Goal: Task Accomplishment & Management: Manage account settings

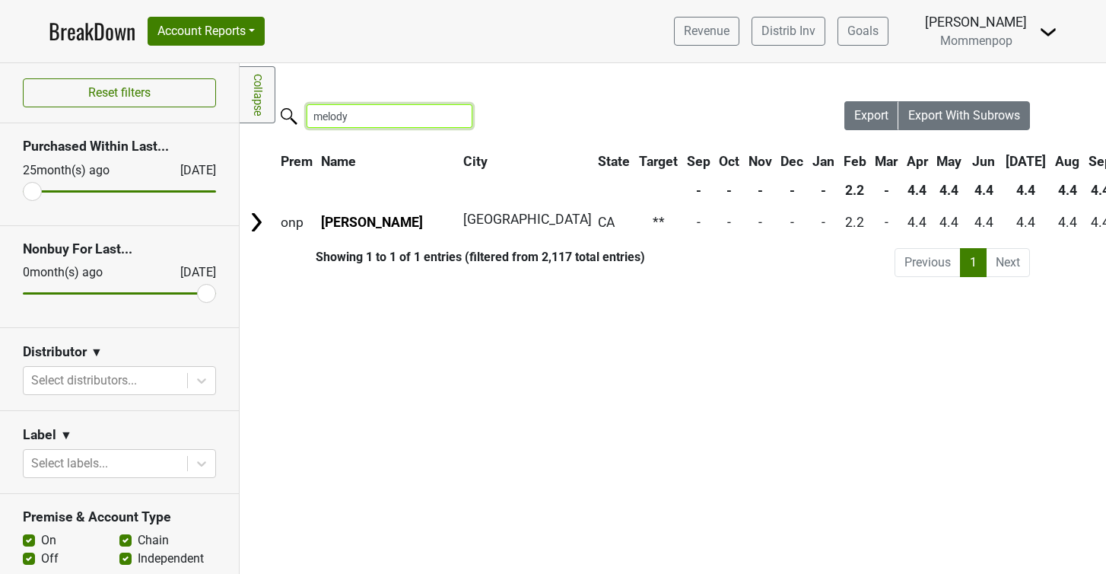
click at [349, 122] on input "melody" at bounding box center [390, 116] width 166 height 24
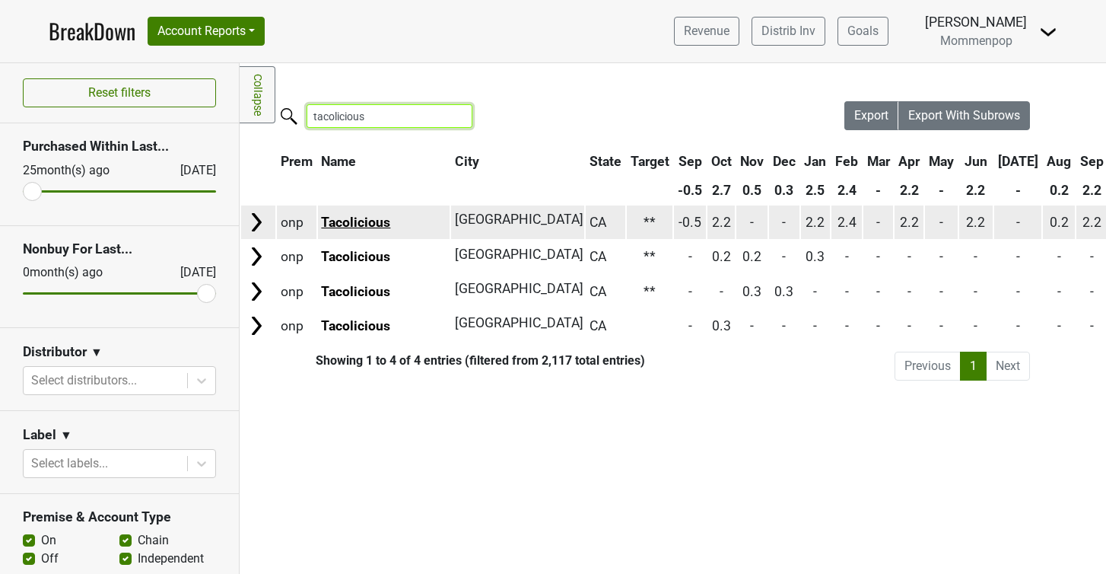
type input "tacolicious"
click at [377, 223] on link "Tacolicious" at bounding box center [355, 222] width 69 height 15
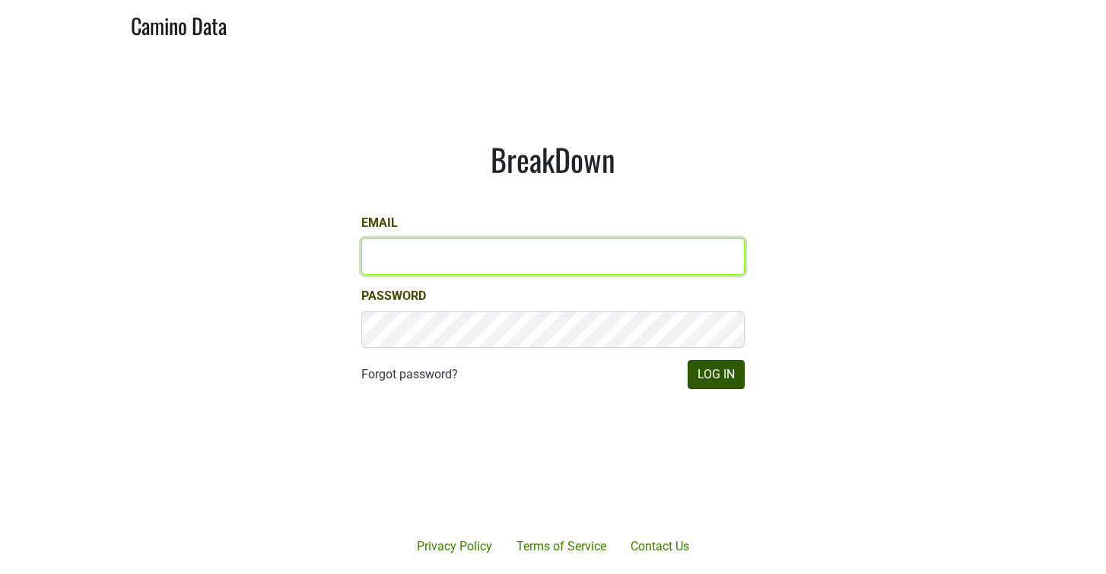
type input "victoria@mommenpop.com"
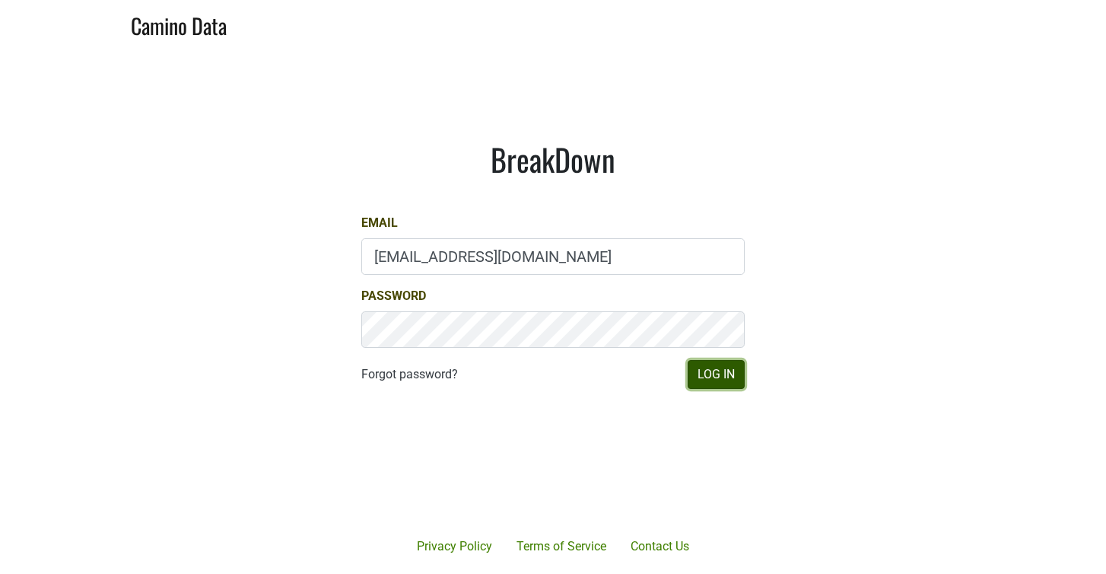
click at [729, 371] on button "Log In" at bounding box center [716, 374] width 57 height 29
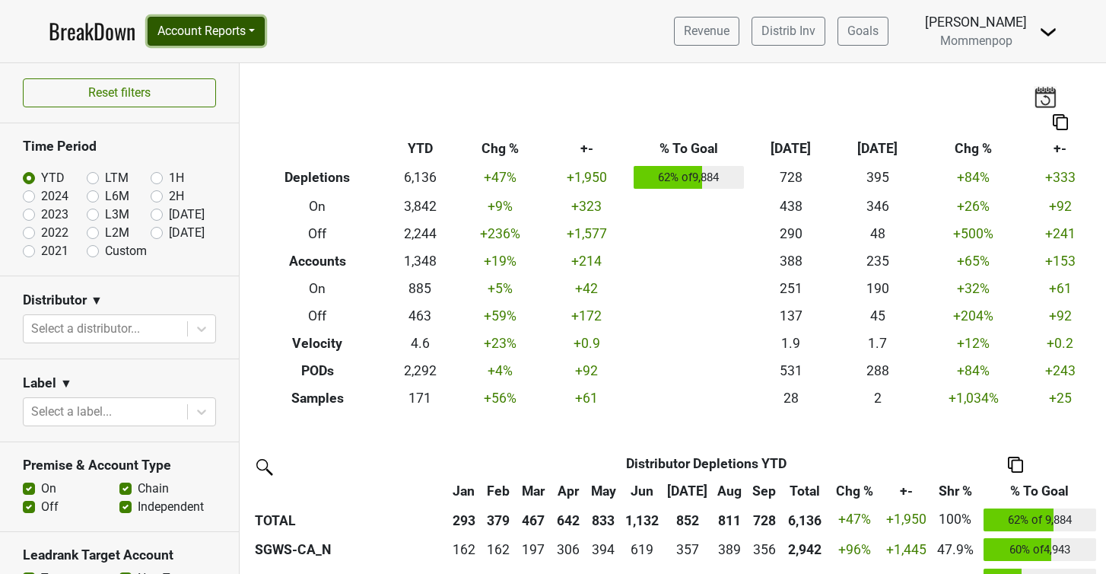
click at [250, 22] on button "Account Reports" at bounding box center [206, 31] width 117 height 29
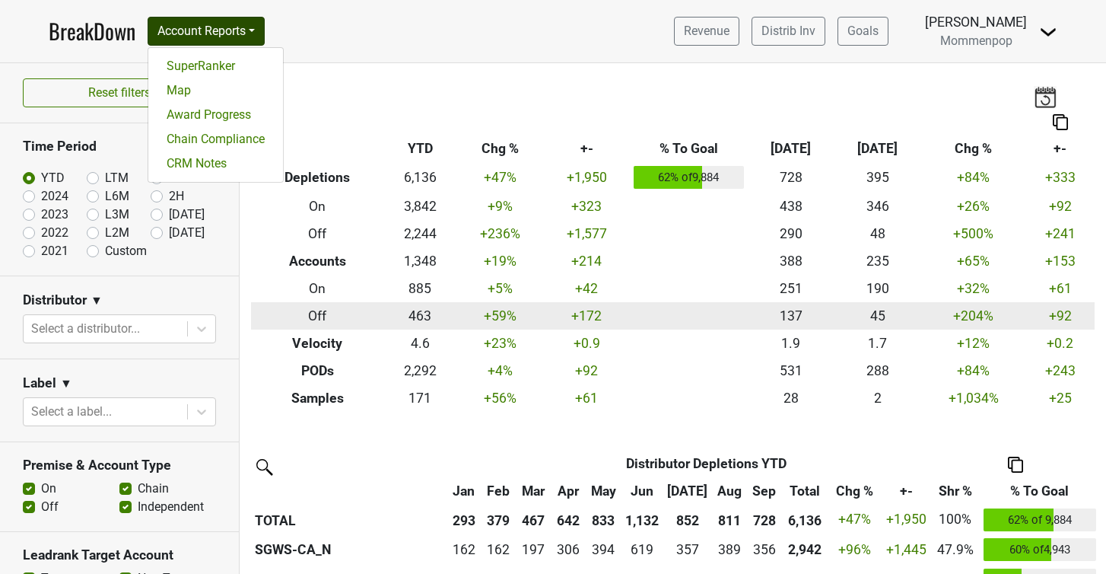
click at [660, 327] on td at bounding box center [688, 315] width 117 height 27
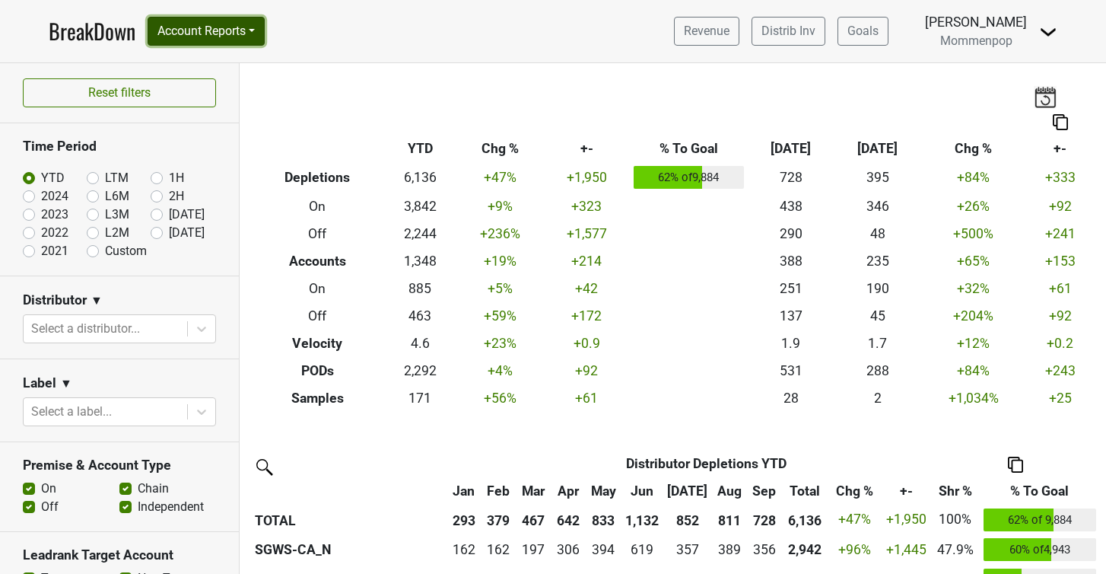
click at [250, 33] on button "Account Reports" at bounding box center [206, 31] width 117 height 29
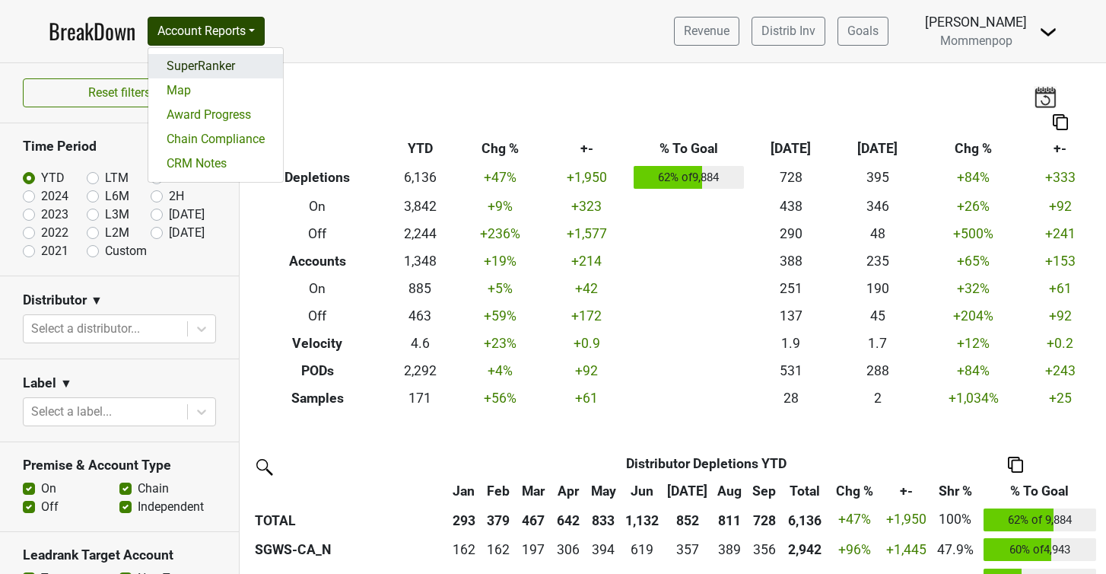
click at [221, 62] on link "SuperRanker" at bounding box center [215, 66] width 135 height 24
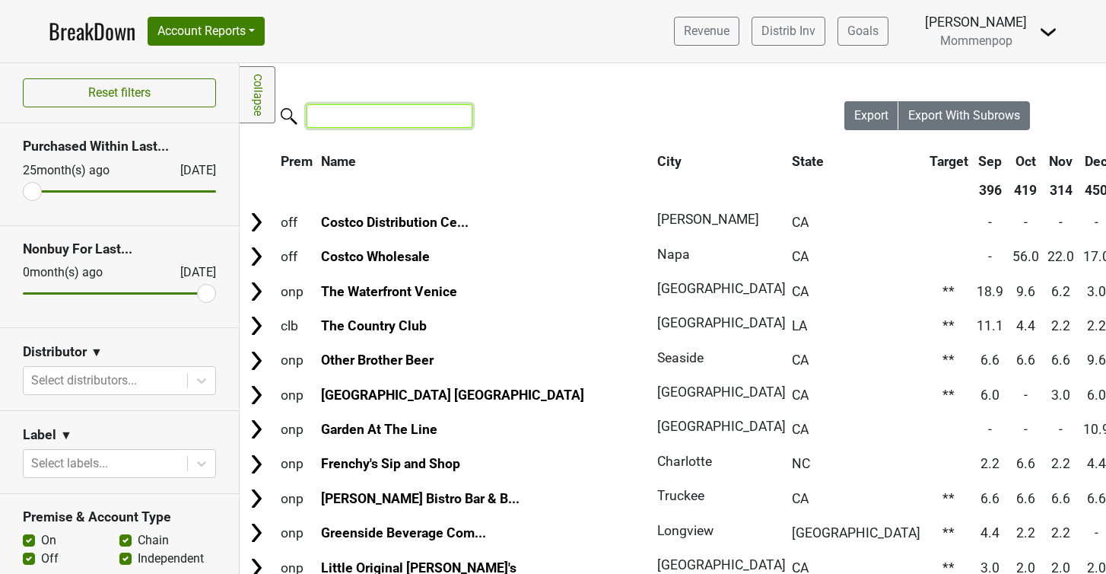
click at [339, 116] on input "search" at bounding box center [390, 116] width 166 height 24
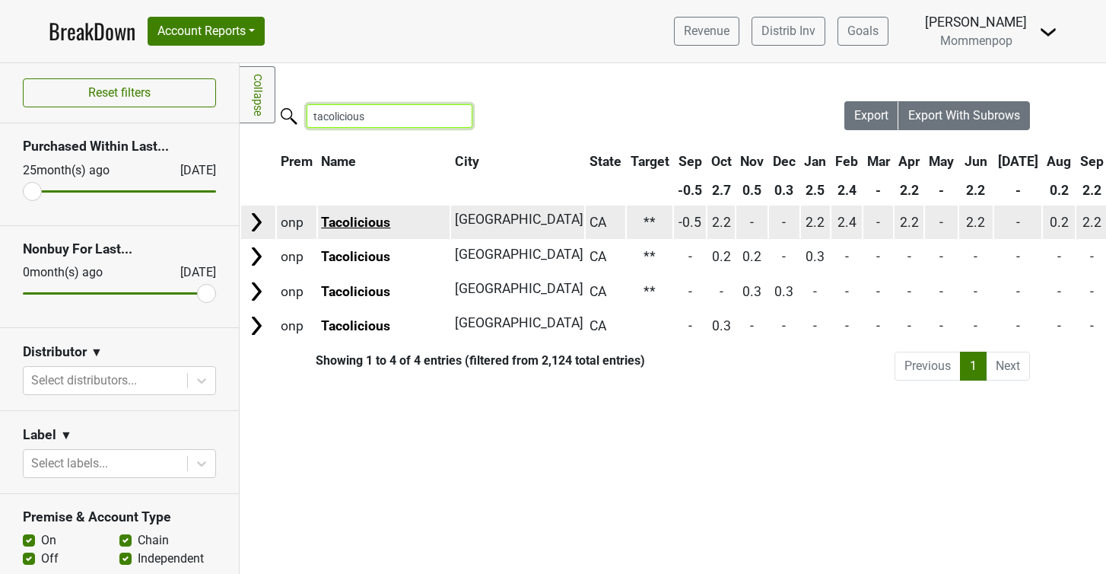
type input "tacolicious"
click at [357, 221] on link "Tacolicious" at bounding box center [355, 222] width 69 height 15
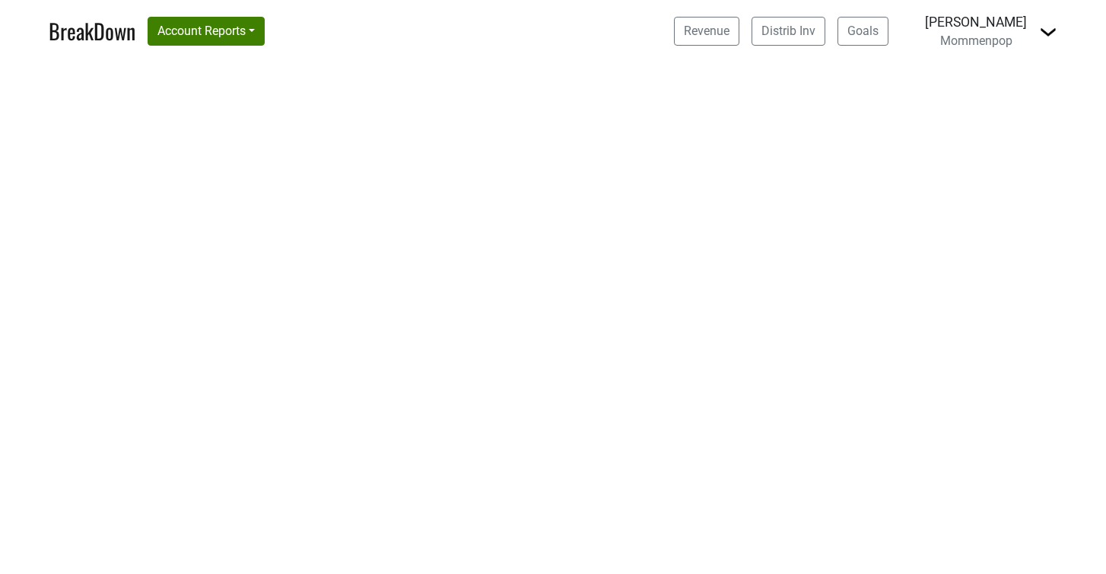
select select "CA"
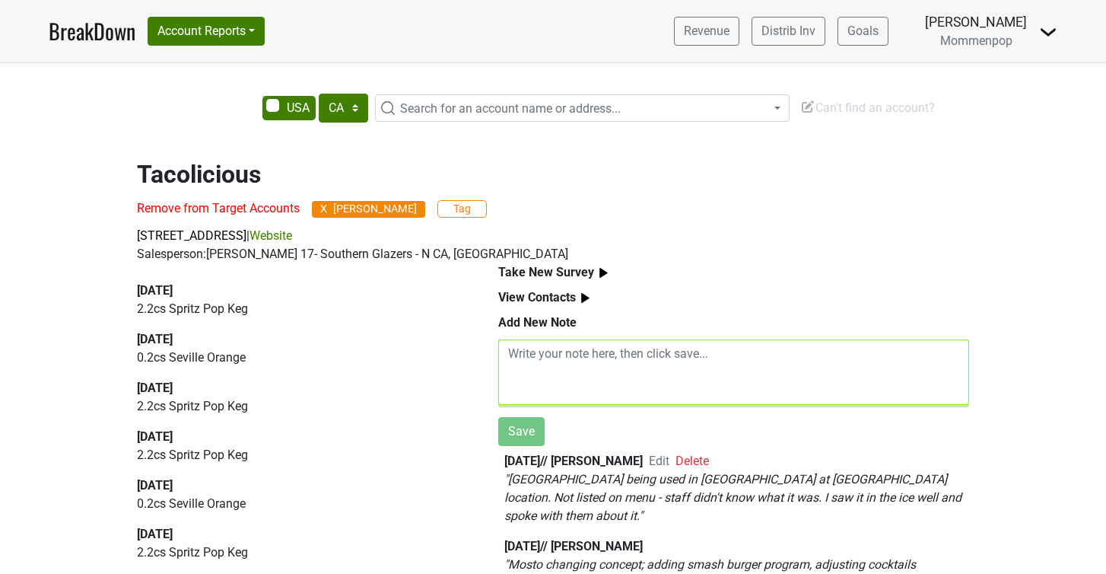
click at [541, 358] on textarea at bounding box center [733, 371] width 471 height 65
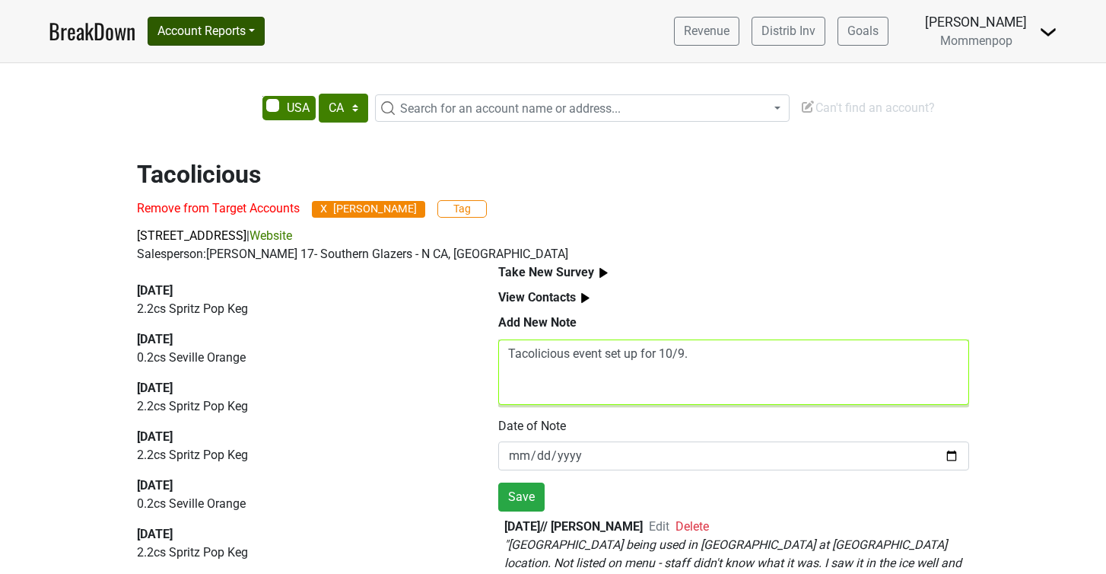
type textarea "Tacolicious event set up for 10/9."
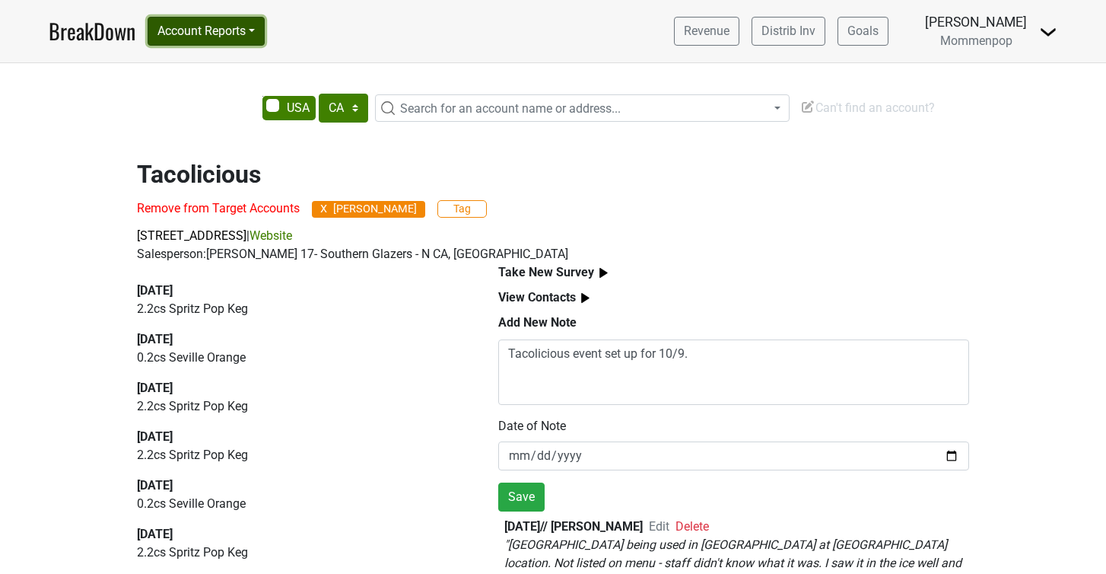
click at [237, 29] on button "Account Reports" at bounding box center [206, 31] width 117 height 29
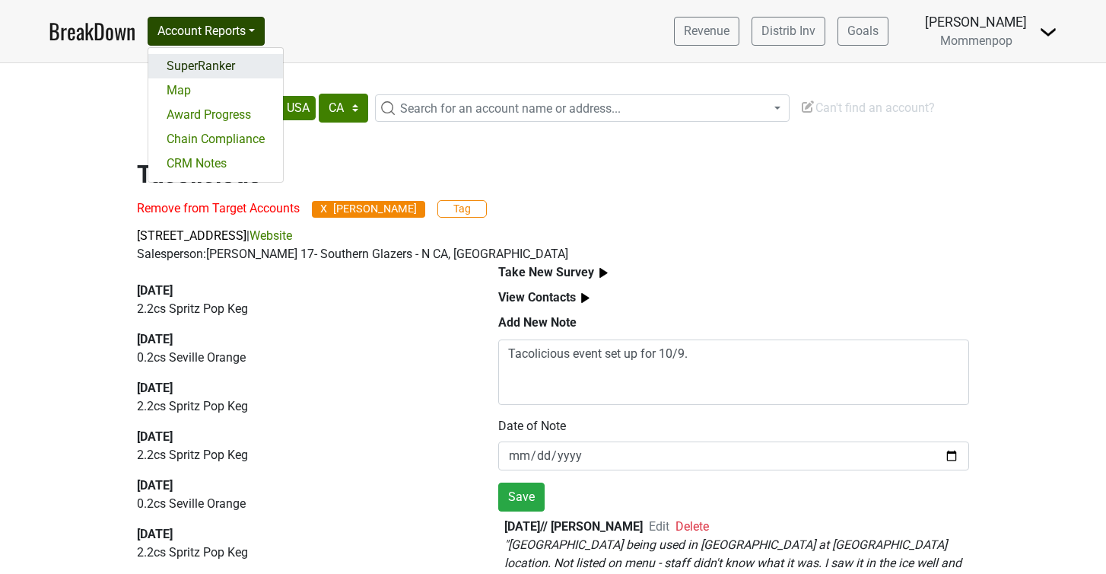
click at [215, 66] on link "SuperRanker" at bounding box center [215, 66] width 135 height 24
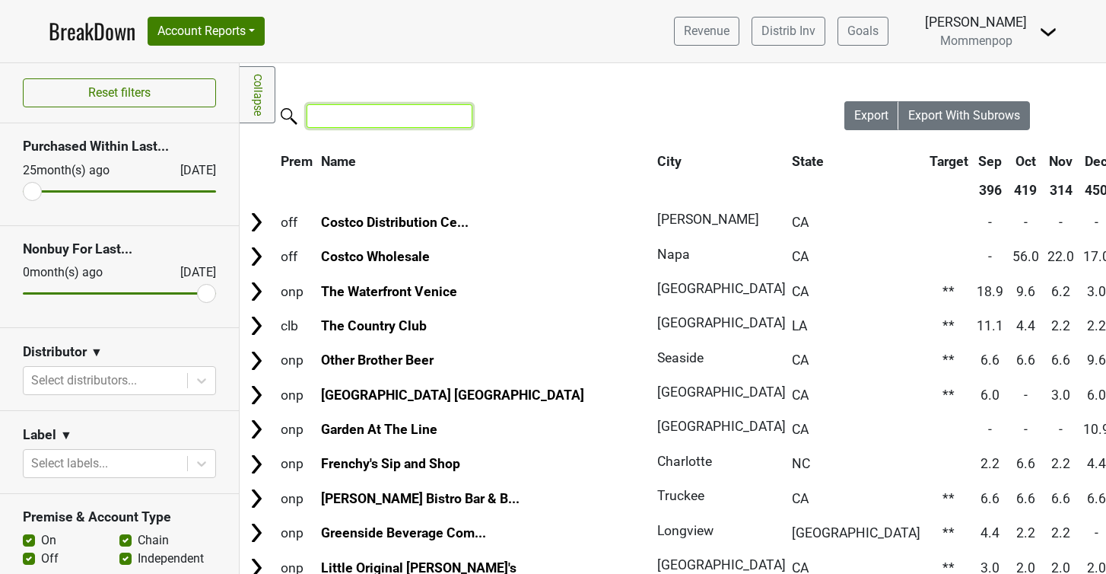
click at [377, 119] on input "search" at bounding box center [390, 116] width 166 height 24
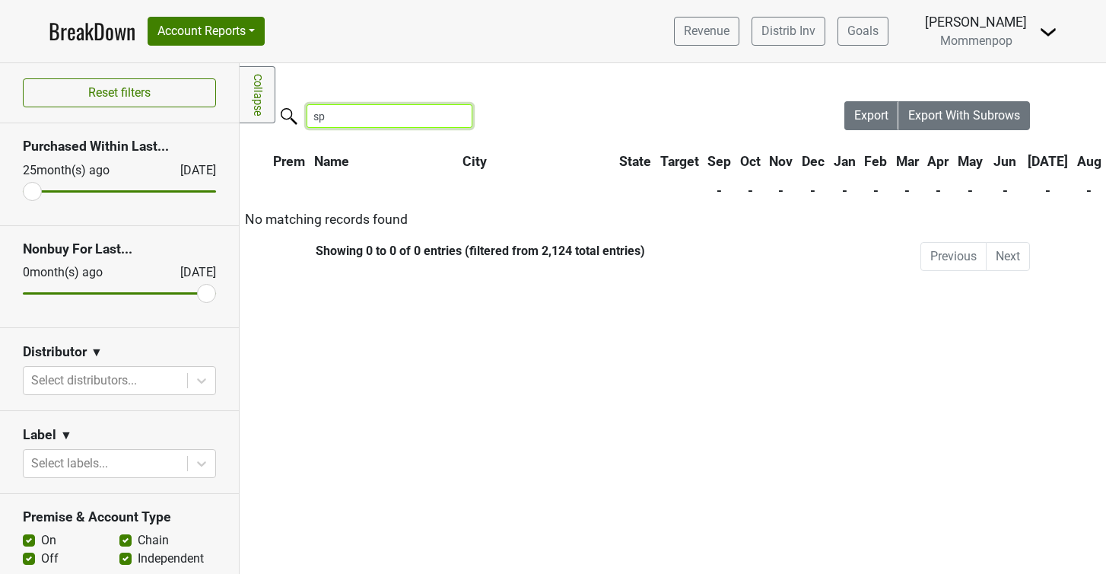
type input "s"
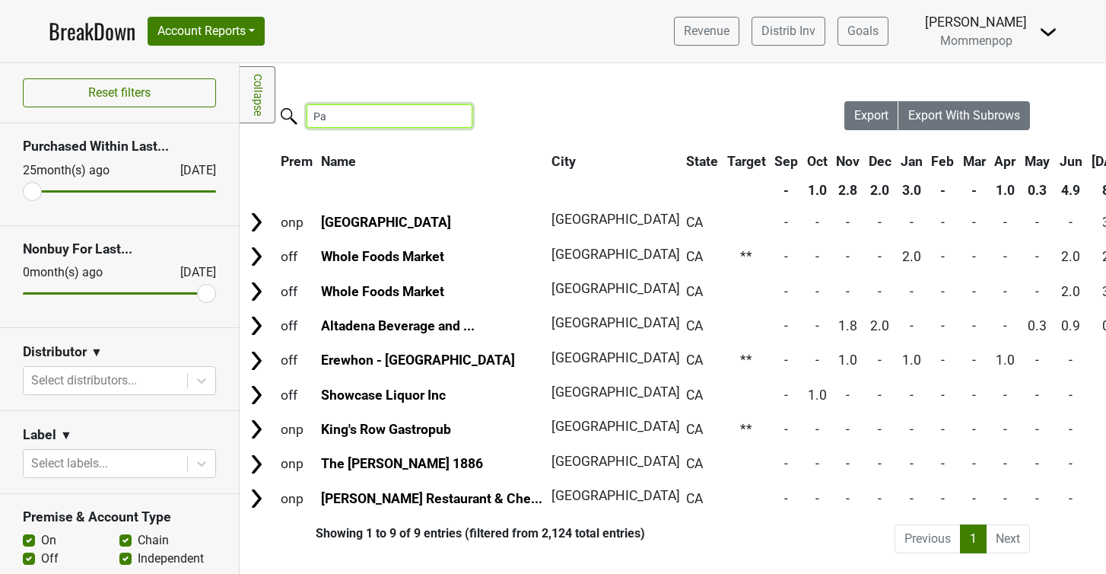
type input "P"
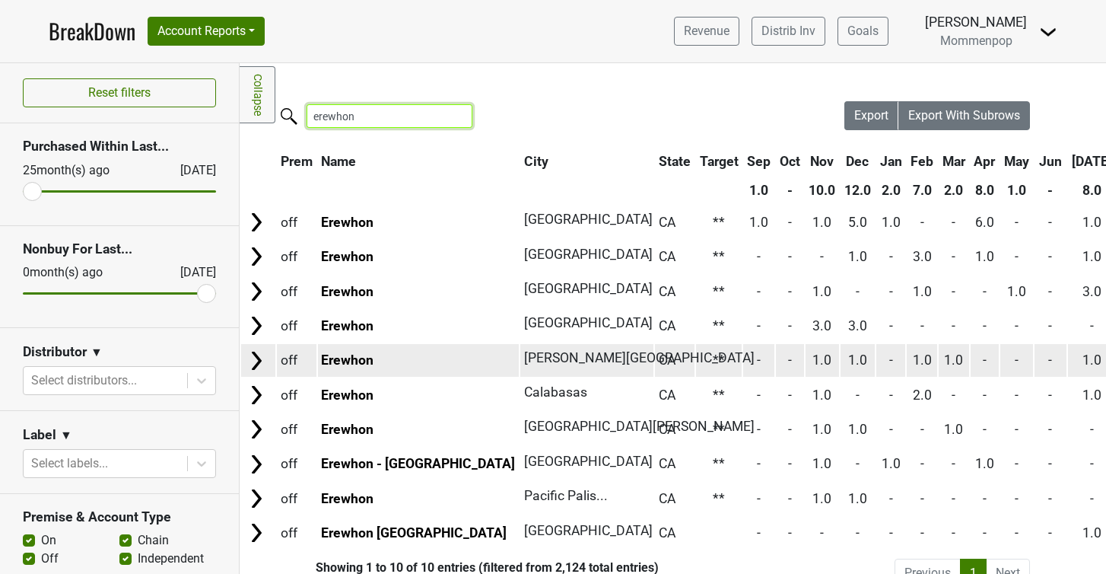
scroll to position [26, 0]
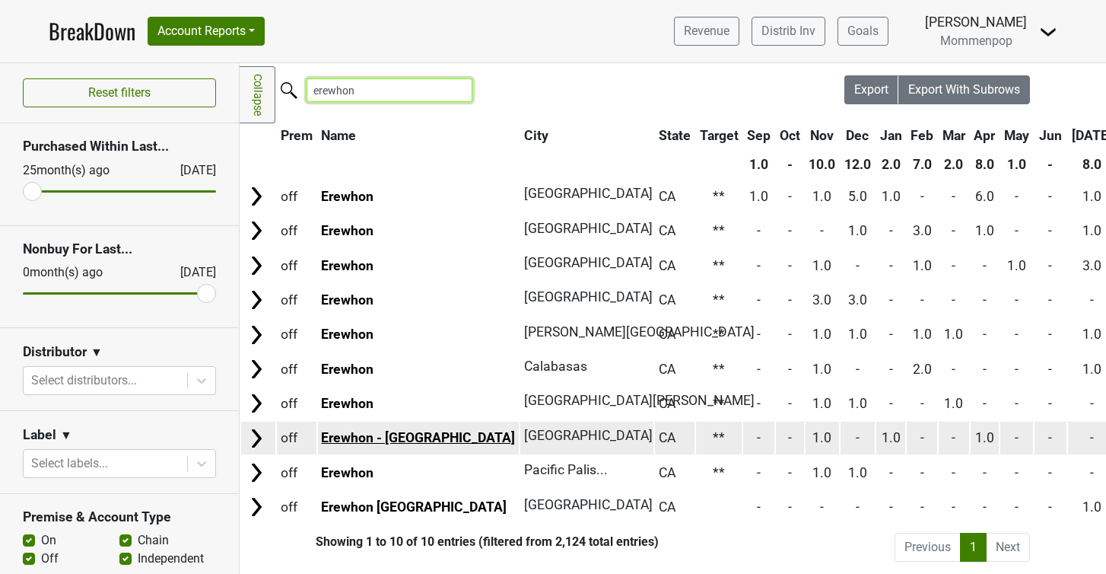
type input "erewhon"
click at [368, 437] on link "Erewhon - [GEOGRAPHIC_DATA]" at bounding box center [418, 437] width 194 height 15
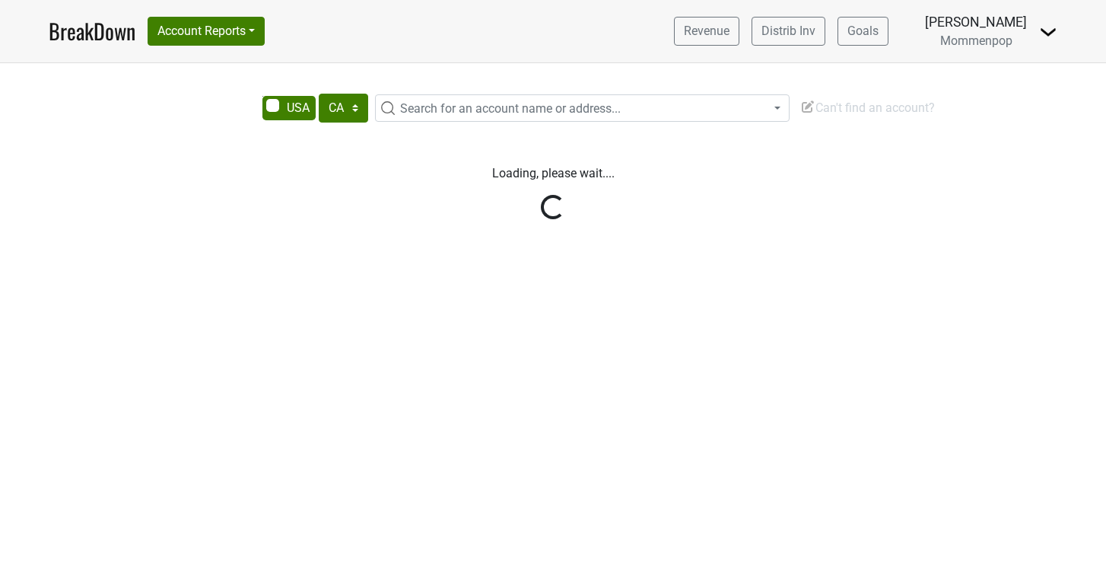
select select "CA"
